Goal: Task Accomplishment & Management: Use online tool/utility

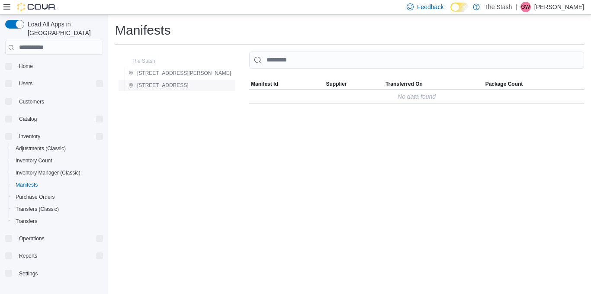
click at [156, 85] on span "[STREET_ADDRESS]" at bounding box center [162, 85] width 51 height 7
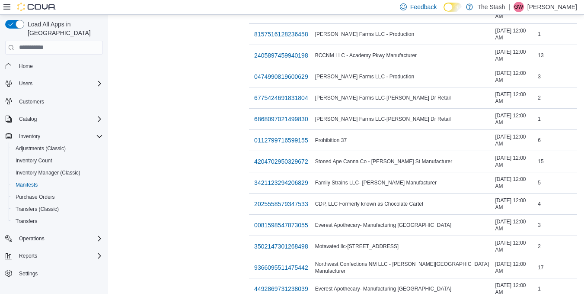
scroll to position [763, 0]
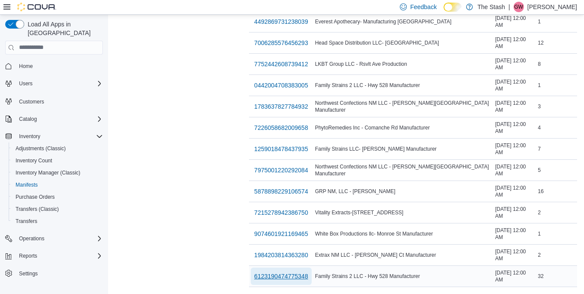
click at [254, 272] on span "6123190474775348" at bounding box center [281, 276] width 54 height 9
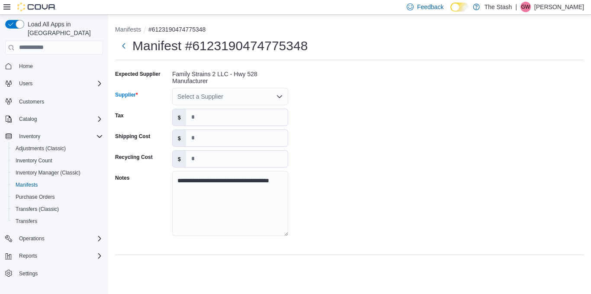
click at [208, 93] on div "Select a Supplier" at bounding box center [230, 96] width 116 height 17
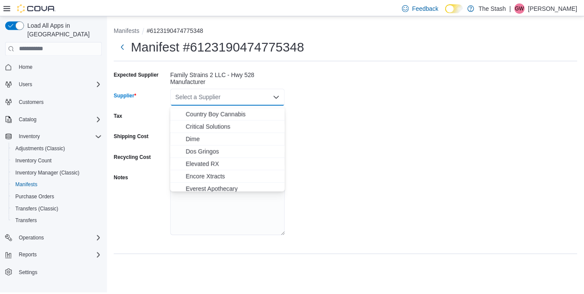
scroll to position [88, 0]
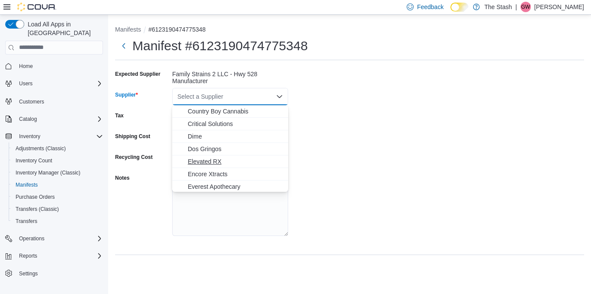
click at [214, 158] on span "Elevated RX" at bounding box center [235, 161] width 95 height 9
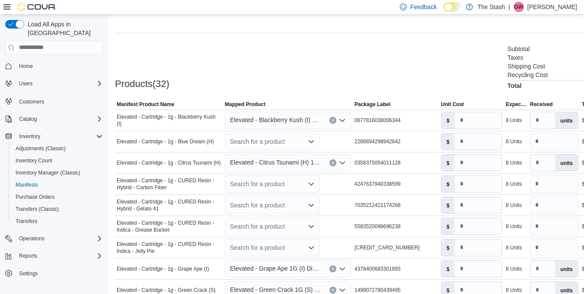
scroll to position [223, 0]
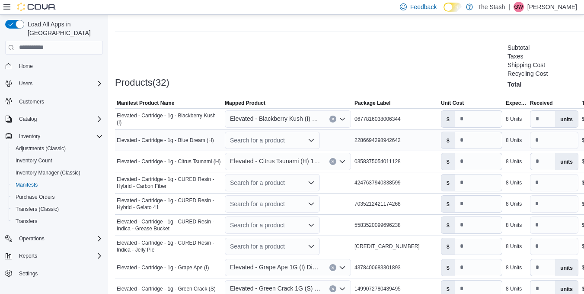
click at [275, 140] on div "Search for a product" at bounding box center [272, 139] width 95 height 17
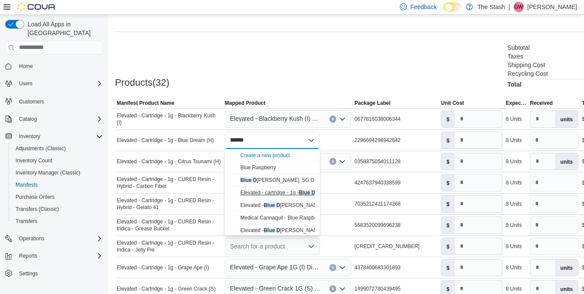
type input "******"
click at [283, 192] on span "Elevated - cartridge - 1g - Blue D ream (H)" at bounding box center [303, 192] width 126 height 6
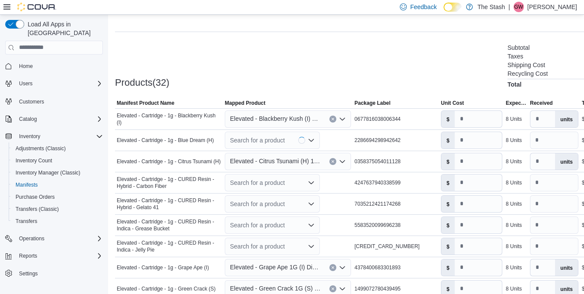
type input "**"
click at [258, 185] on div "Search for a product" at bounding box center [272, 182] width 95 height 17
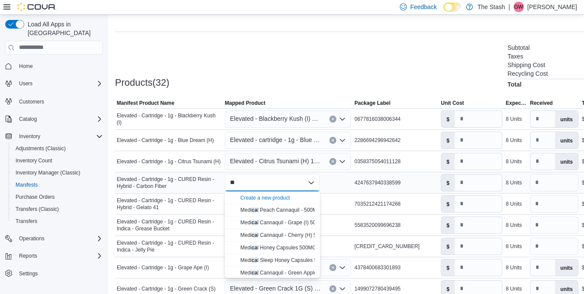
type input "*"
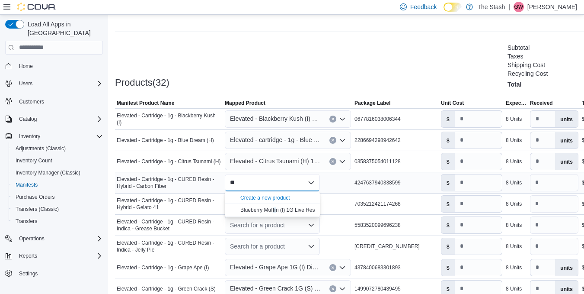
type input "*"
click at [302, 69] on div "Products(32) Subtotal $2,384.00 Taxes $0.00 Shipping Cost $0.00 Recycling Cost …" at bounding box center [376, 64] width 522 height 45
click at [264, 201] on div "Search for a product" at bounding box center [272, 203] width 95 height 17
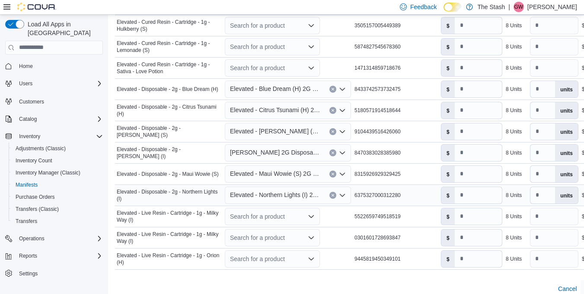
scroll to position [750, 0]
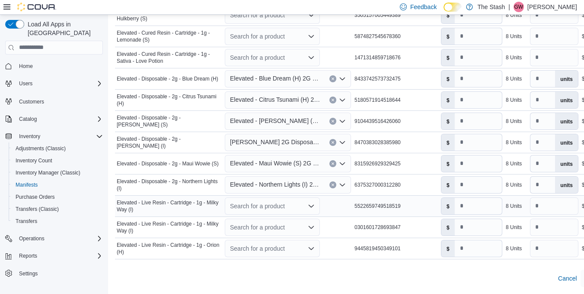
click at [253, 205] on div "Search for a product" at bounding box center [272, 205] width 95 height 17
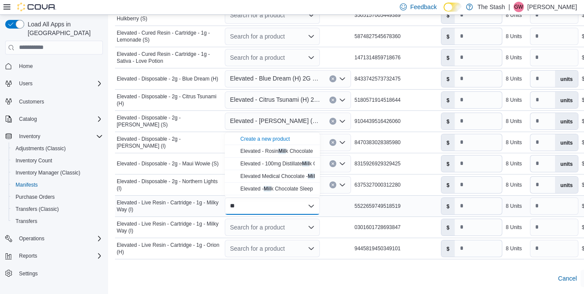
type input "*"
